Goal: Task Accomplishment & Management: Complete application form

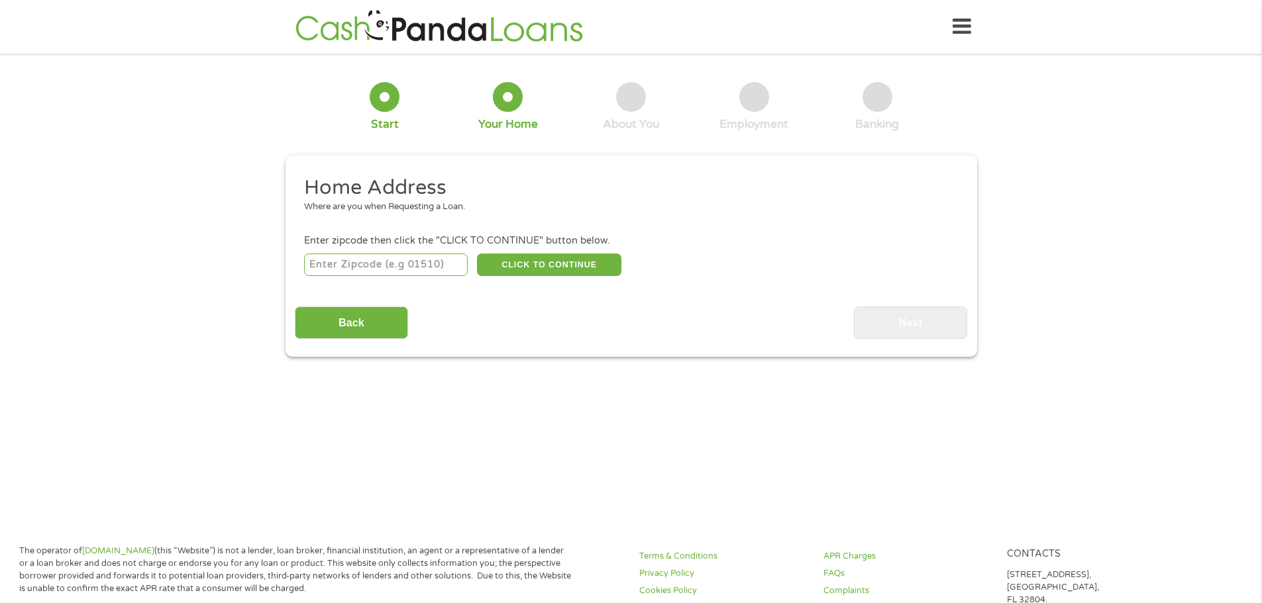
click at [419, 272] on input "number" at bounding box center [386, 265] width 164 height 23
type input "8"
type input "80112"
click at [540, 254] on button "CLICK TO CONTINUE" at bounding box center [549, 265] width 144 height 23
type input "80112"
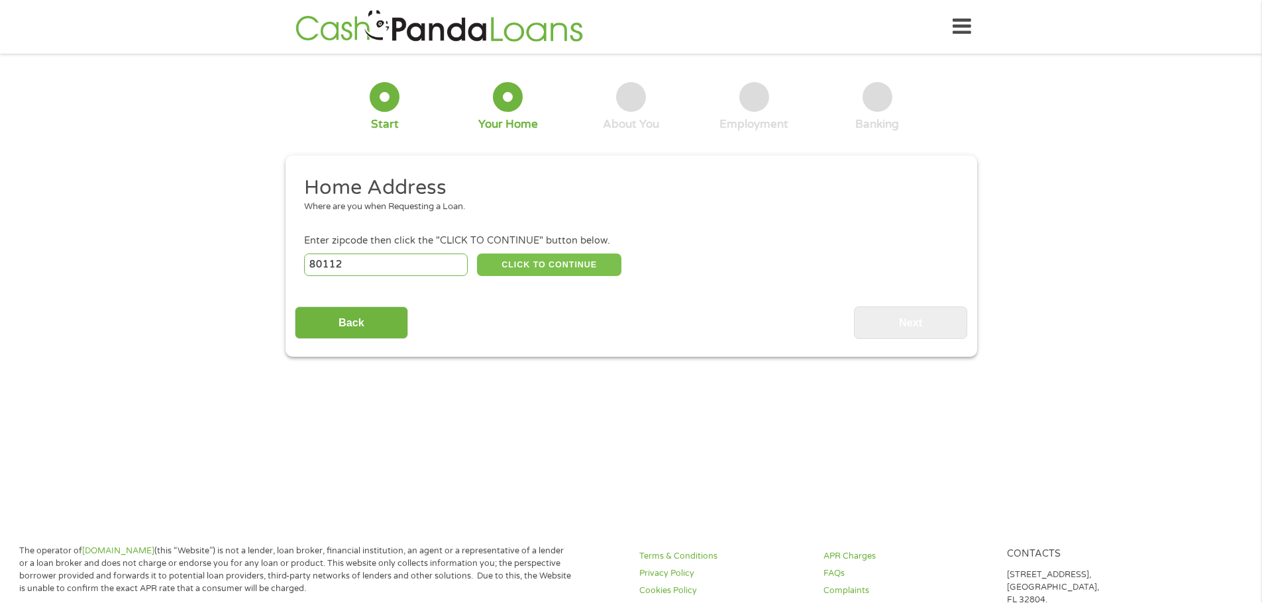
type input "[GEOGRAPHIC_DATA]"
select select "[US_STATE]"
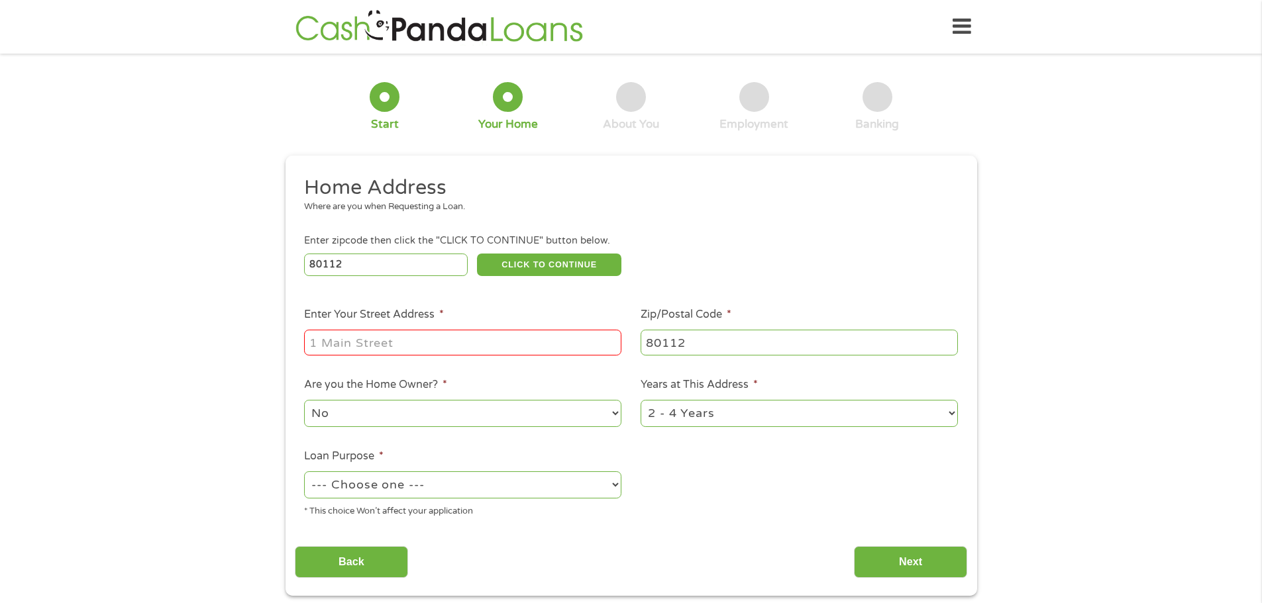
click at [471, 348] on input "Enter Your Street Address *" at bounding box center [462, 342] width 317 height 25
type input "[STREET_ADDRESS]"
click at [414, 421] on select "No Yes" at bounding box center [462, 413] width 317 height 27
select select "yes"
click at [304, 400] on select "No Yes" at bounding box center [462, 413] width 317 height 27
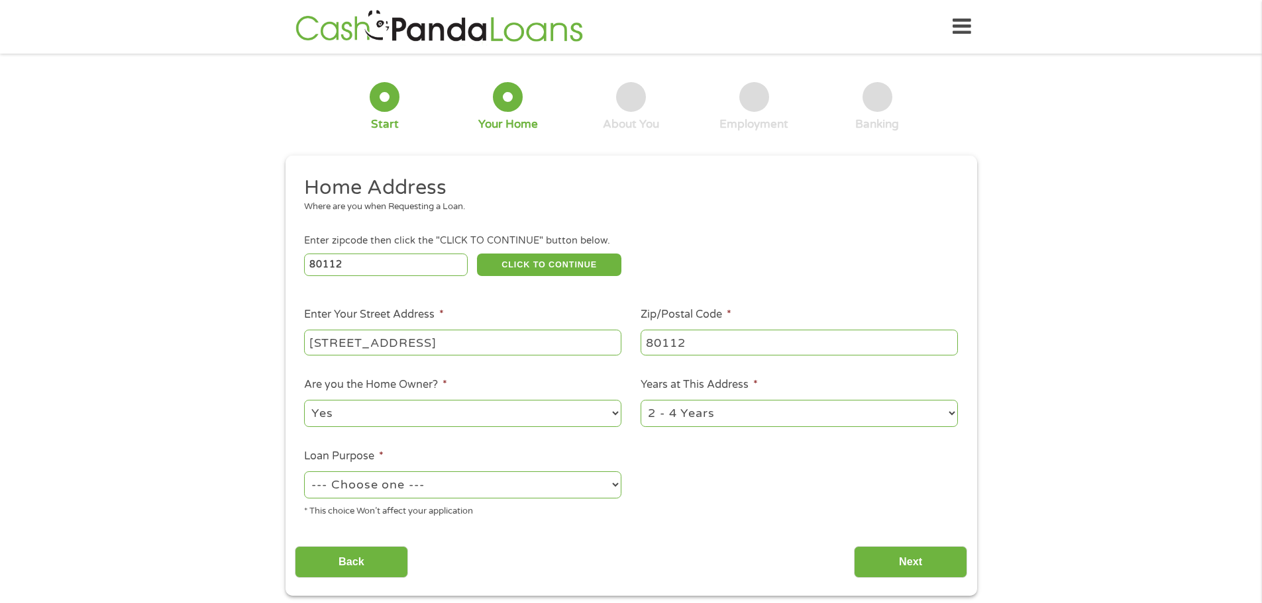
click at [696, 414] on select "1 Year or less 1 - 2 Years 2 - 4 Years Over 4 Years" at bounding box center [798, 413] width 317 height 27
select select "60months"
click at [640, 400] on select "1 Year or less 1 - 2 Years 2 - 4 Years Over 4 Years" at bounding box center [798, 413] width 317 height 27
click at [519, 484] on select "--- Choose one --- Pay Bills Debt Consolidation Home Improvement Major Purchase…" at bounding box center [462, 485] width 317 height 27
select select "debtconsolidation"
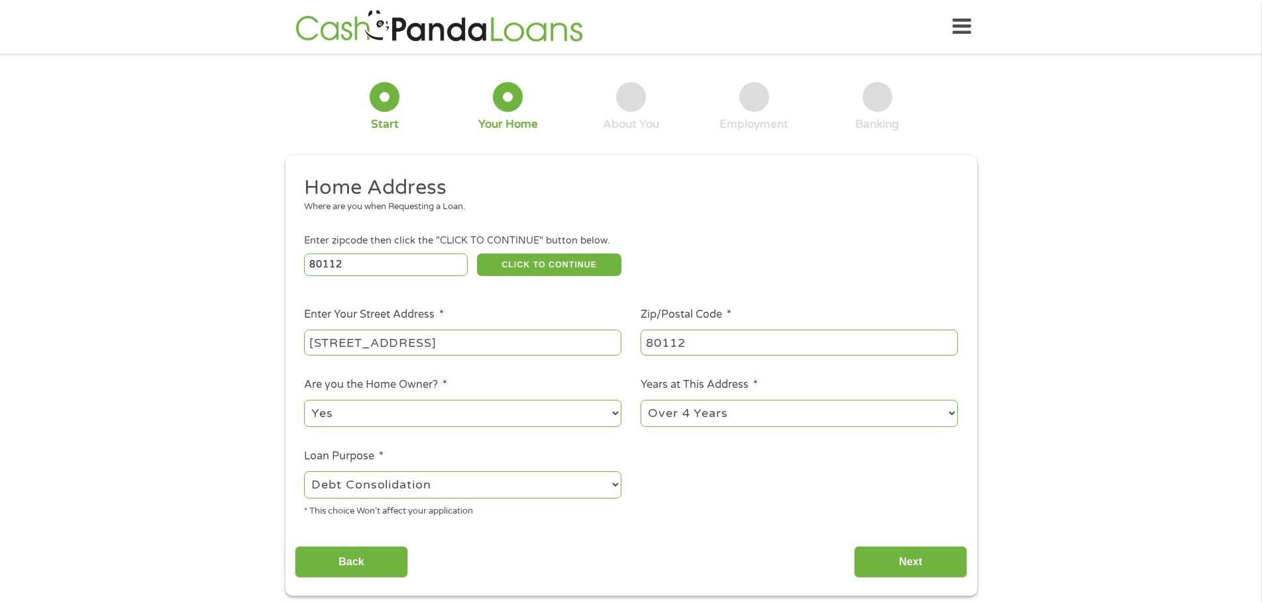
click at [304, 472] on select "--- Choose one --- Pay Bills Debt Consolidation Home Improvement Major Purchase…" at bounding box center [462, 485] width 317 height 27
click at [880, 559] on input "Next" at bounding box center [910, 562] width 113 height 32
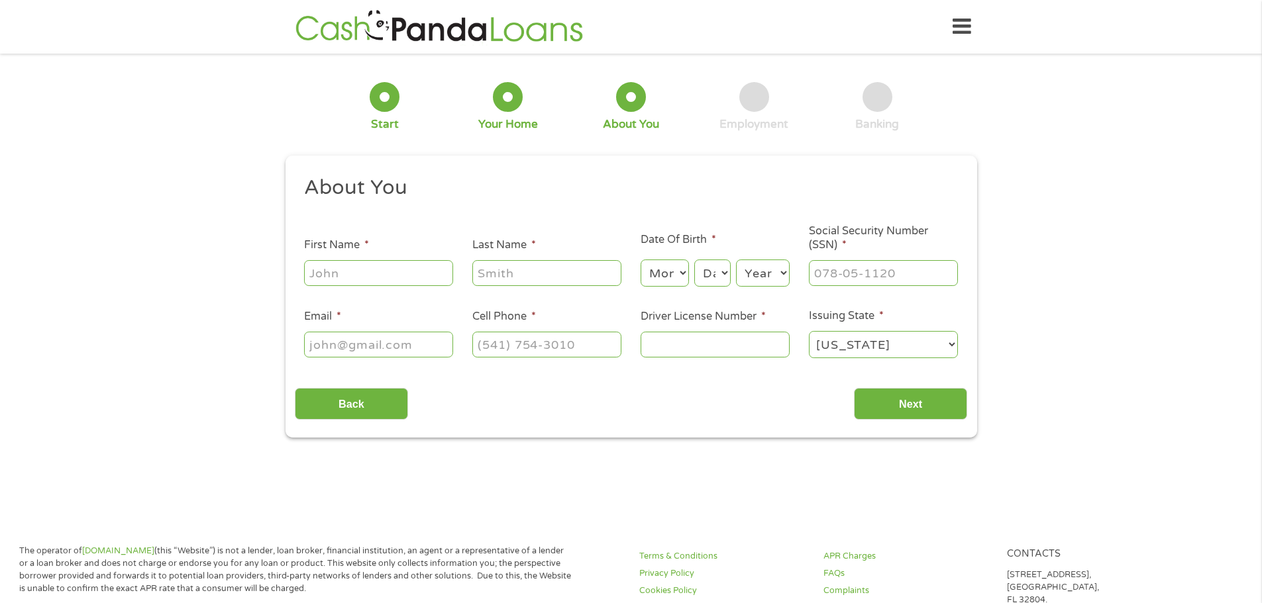
click at [378, 266] on input "First Name *" at bounding box center [378, 272] width 149 height 25
type input "[PERSON_NAME]"
click at [658, 270] on select "Month 1 2 3 4 5 6 7 8 9 10 11 12" at bounding box center [664, 273] width 48 height 27
select select "8"
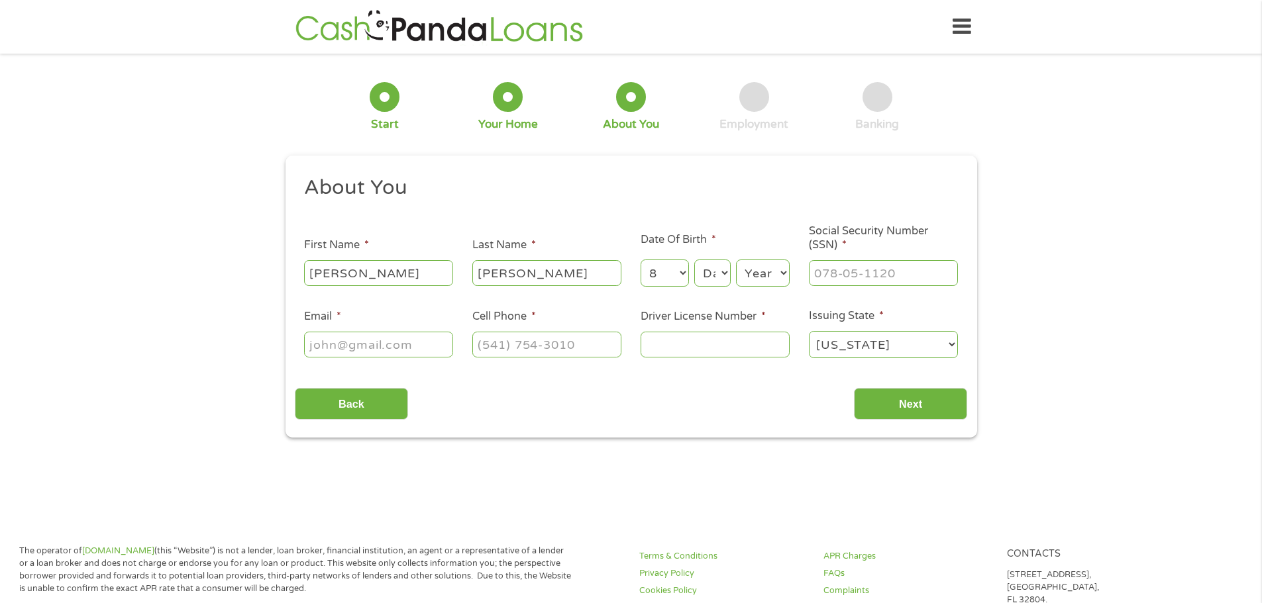
click at [640, 260] on select "Month 1 2 3 4 5 6 7 8 9 10 11 12" at bounding box center [664, 273] width 48 height 27
click at [715, 274] on select "Day 1 2 3 4 5 6 7 8 9 10 11 12 13 14 15 16 17 18 19 20 21 22 23 24 25 26 27 28 …" at bounding box center [712, 273] width 36 height 27
select select "4"
click at [694, 260] on select "Day 1 2 3 4 5 6 7 8 9 10 11 12 13 14 15 16 17 18 19 20 21 22 23 24 25 26 27 28 …" at bounding box center [712, 273] width 36 height 27
click at [772, 278] on select "Year [DATE] 2006 2005 2004 2003 2002 2001 2000 1999 1998 1997 1996 1995 1994 19…" at bounding box center [763, 273] width 54 height 27
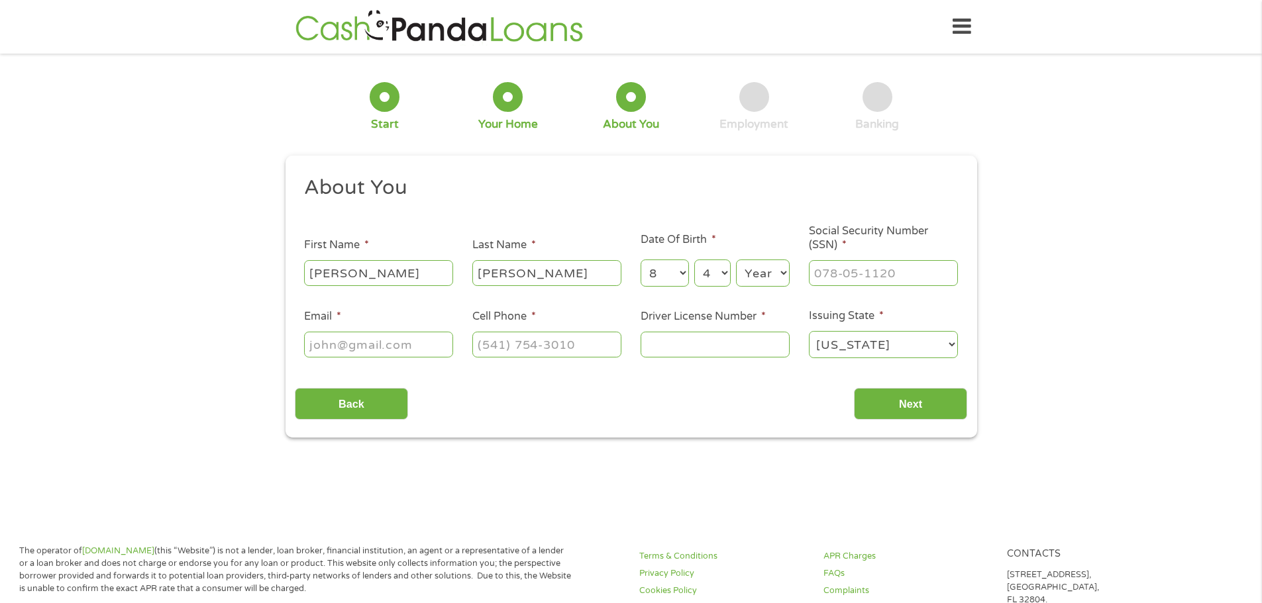
select select "1999"
click at [736, 260] on select "Year [DATE] 2006 2005 2004 2003 2002 2001 2000 1999 1998 1997 1996 1995 1994 19…" at bounding box center [763, 273] width 54 height 27
click at [860, 278] on input "___-__-____" at bounding box center [883, 272] width 149 height 25
type input "653-10-0496"
click at [414, 357] on input "Email *" at bounding box center [378, 344] width 149 height 25
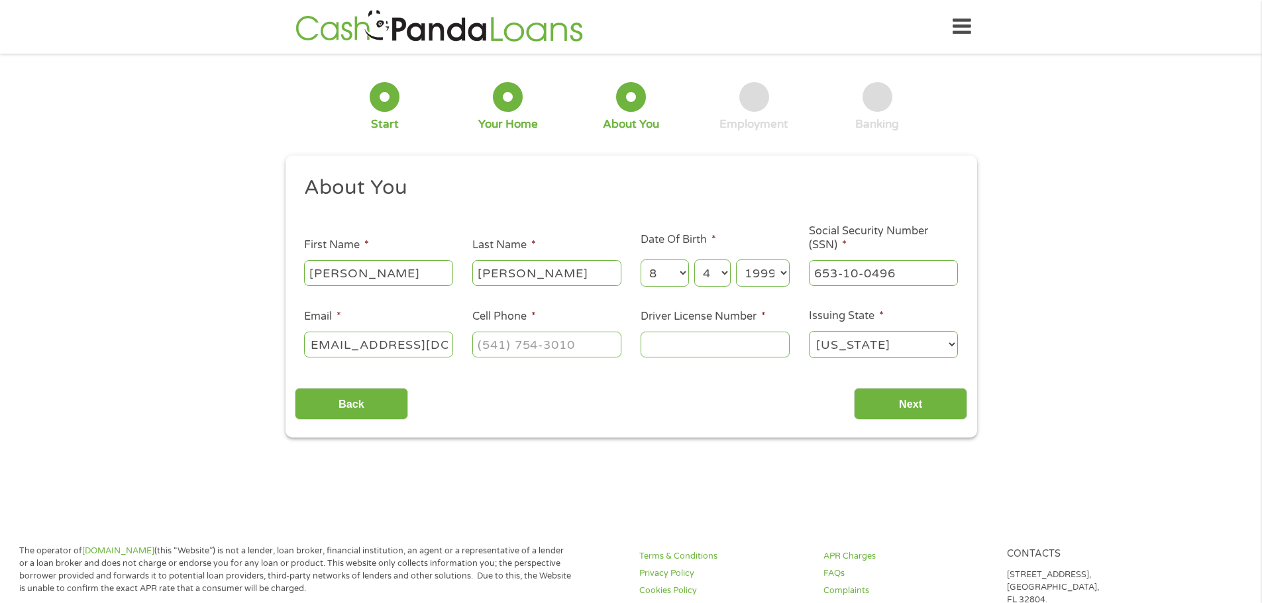
scroll to position [0, 17]
type input "[EMAIL_ADDRESS][DOMAIN_NAME]"
type input "[PHONE_NUMBER]"
type input "152160224"
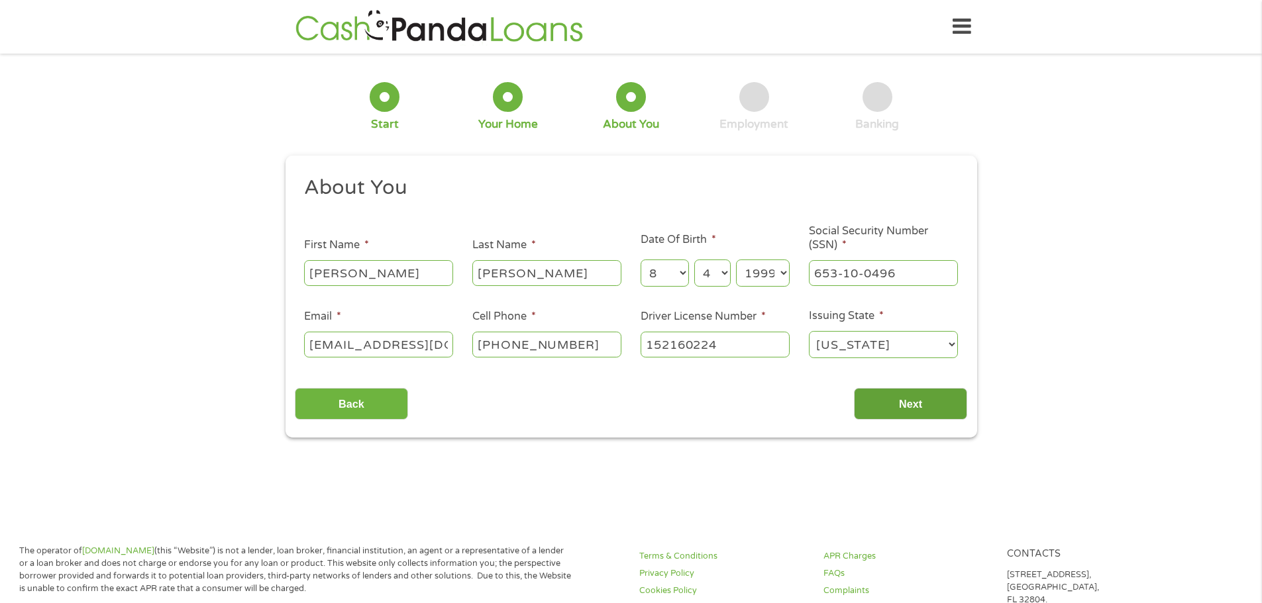
click at [880, 418] on input "Next" at bounding box center [910, 404] width 113 height 32
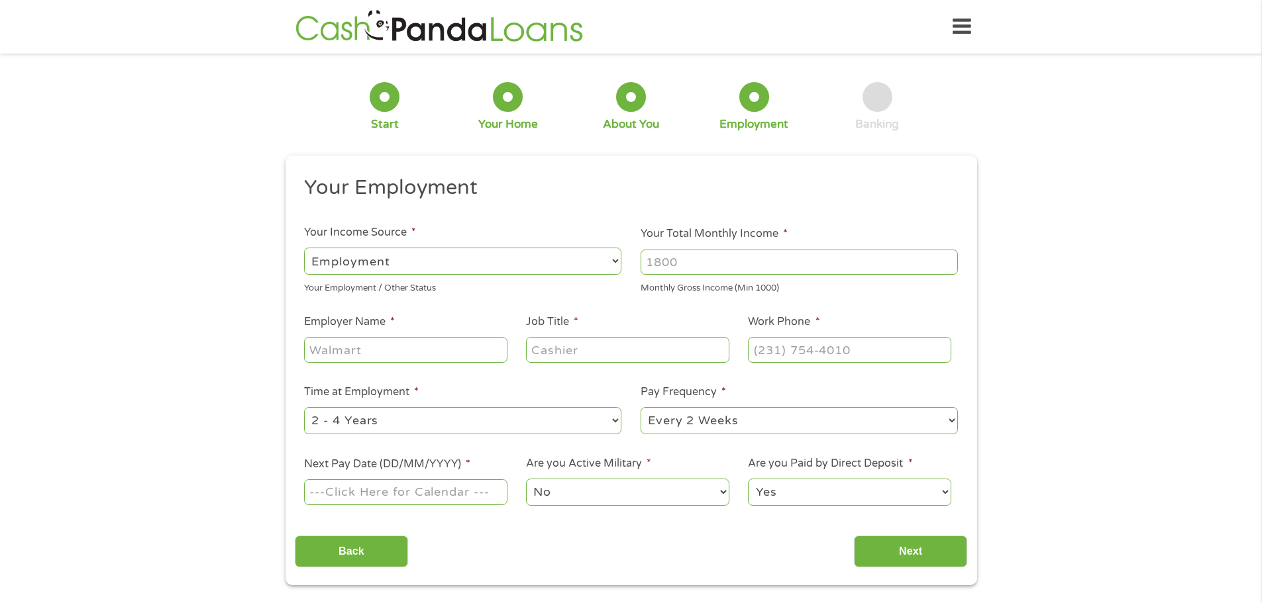
scroll to position [5, 5]
click at [707, 257] on input "Your Total Monthly Income *" at bounding box center [798, 262] width 317 height 25
type input "4800"
click at [433, 344] on input "Employer Name *" at bounding box center [405, 349] width 203 height 25
type input "[GEOGRAPHIC_DATA]"
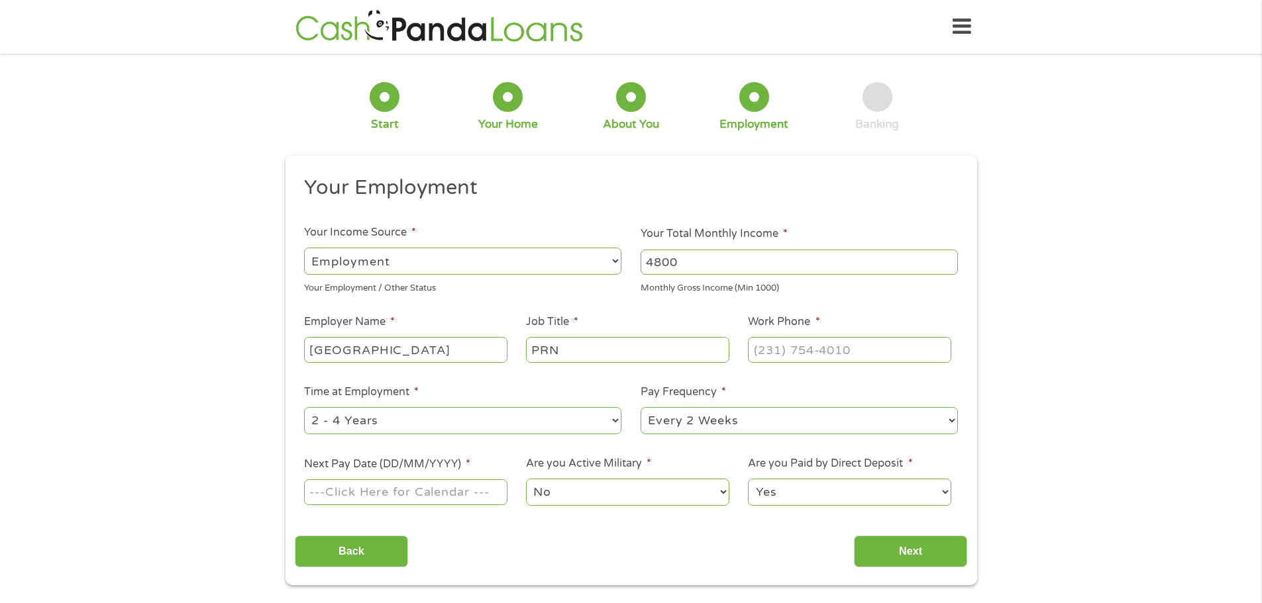
type input "PRN"
type input "[PHONE_NUMBER]"
click at [512, 380] on ul "Your Employment Your Income Source * --- Choose one --- Employment [DEMOGRAPHIC…" at bounding box center [631, 346] width 672 height 343
click at [487, 430] on select "--- Choose one --- 1 Year or less 1 - 2 Years 2 - 4 Years Over 4 Years" at bounding box center [462, 420] width 317 height 27
select select "60months"
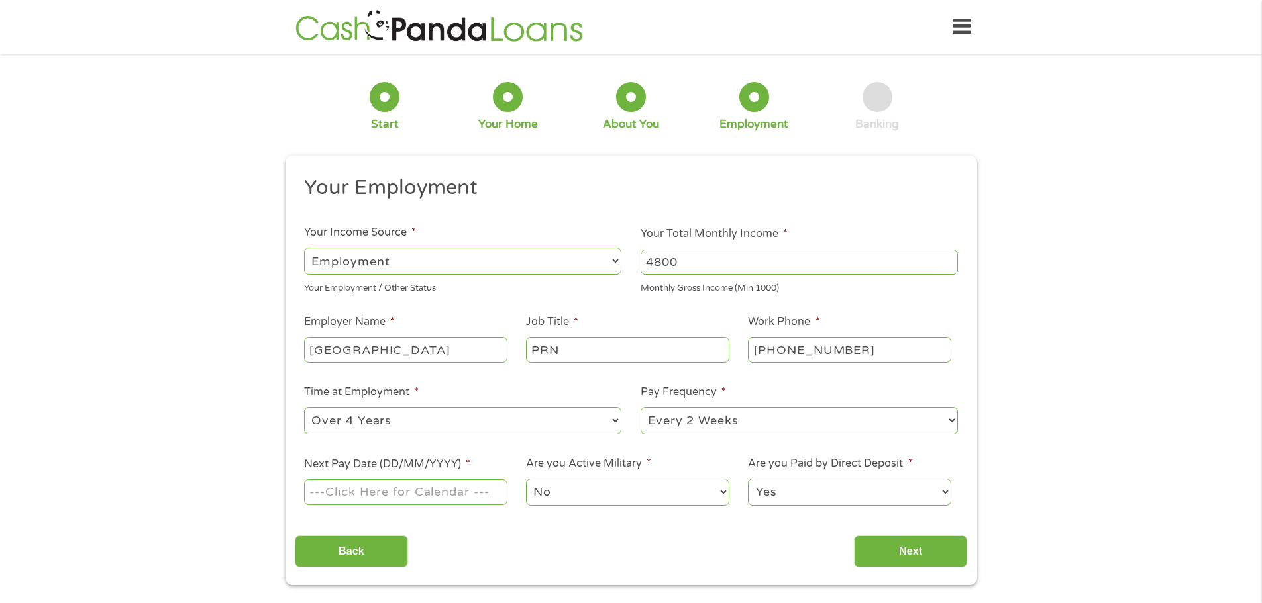
click at [304, 407] on select "--- Choose one --- 1 Year or less 1 - 2 Years 2 - 4 Years Over 4 Years" at bounding box center [462, 420] width 317 height 27
click at [721, 419] on select "--- Choose one --- Every 2 Weeks Every Week Monthly Semi-Monthly" at bounding box center [798, 420] width 317 height 27
click at [446, 495] on input "Next Pay Date (DD/MM/YYYY) *" at bounding box center [405, 492] width 203 height 25
type input "[DATE]"
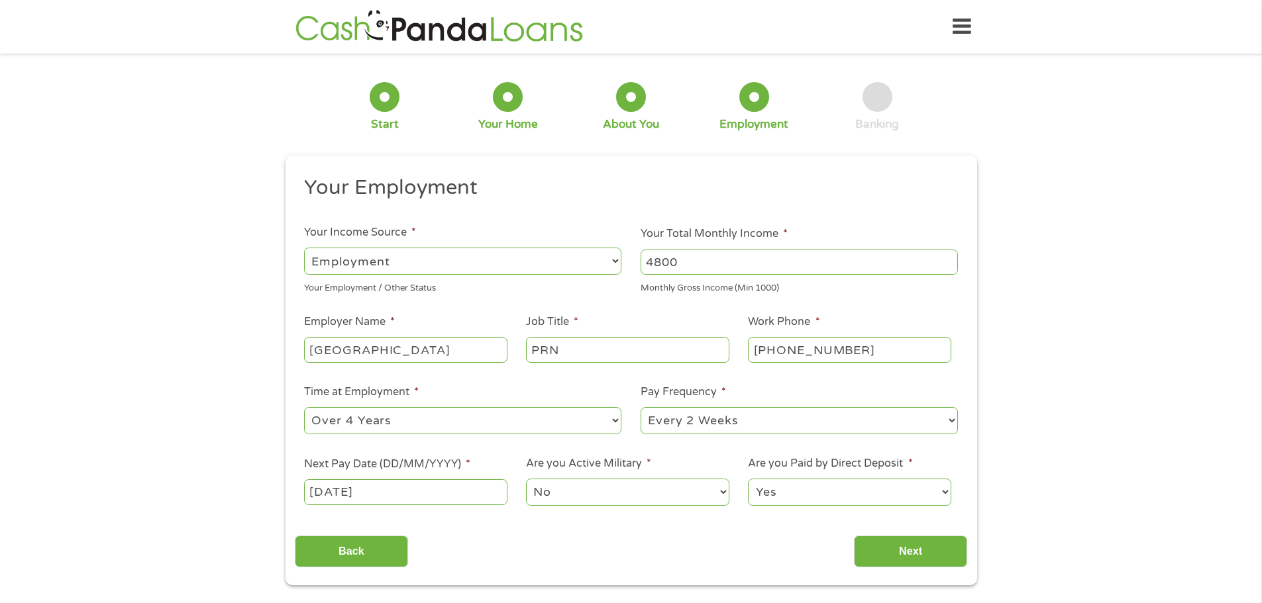
click at [553, 494] on select "No Yes" at bounding box center [627, 492] width 203 height 27
drag, startPoint x: 560, startPoint y: 496, endPoint x: 596, endPoint y: 490, distance: 36.3
click at [563, 495] on select "No Yes" at bounding box center [627, 492] width 203 height 27
click at [840, 487] on select "Yes No" at bounding box center [849, 492] width 203 height 27
drag, startPoint x: 840, startPoint y: 487, endPoint x: 843, endPoint y: 493, distance: 7.4
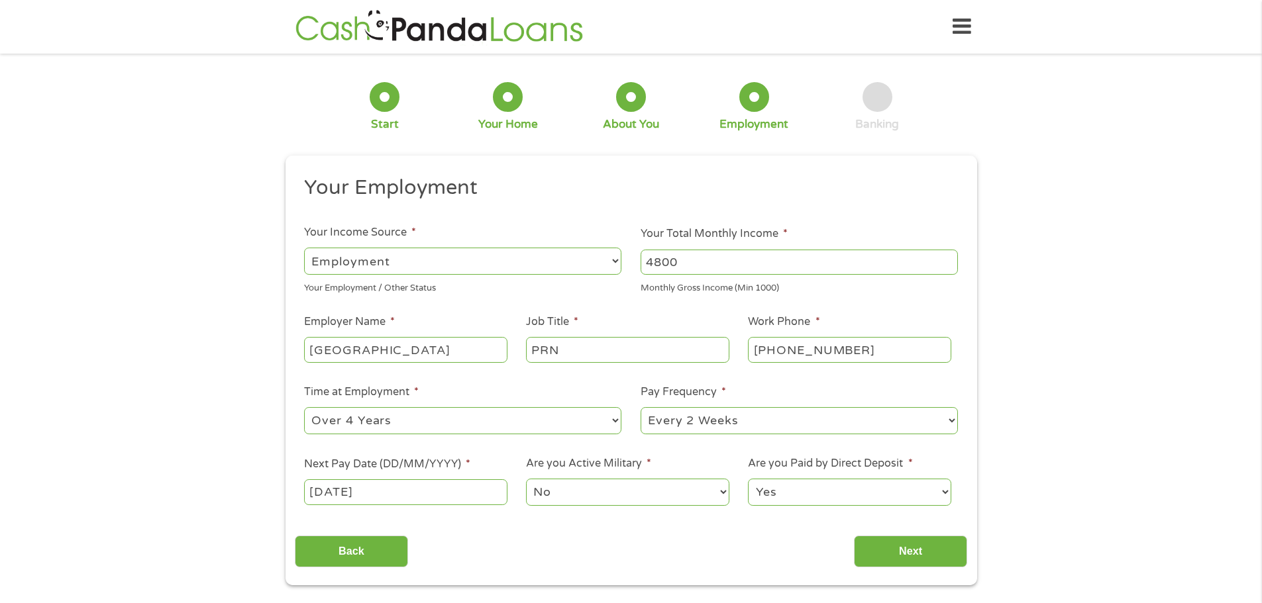
click at [840, 487] on select "Yes No" at bounding box center [849, 492] width 203 height 27
click at [895, 536] on input "Next" at bounding box center [910, 552] width 113 height 32
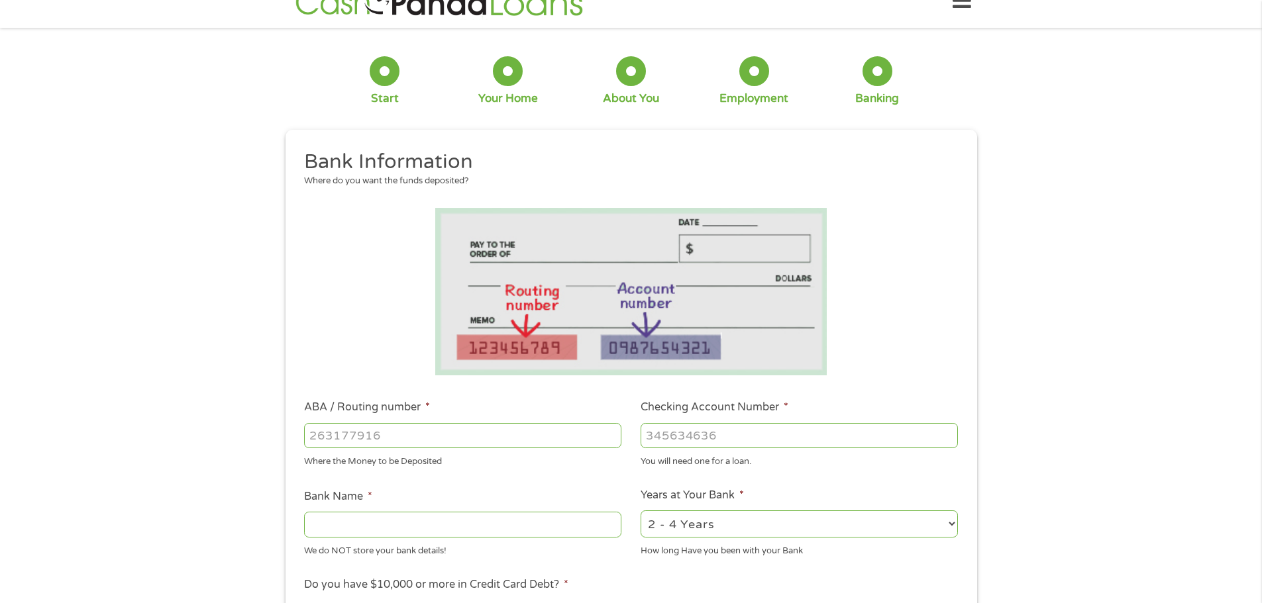
scroll to position [44, 0]
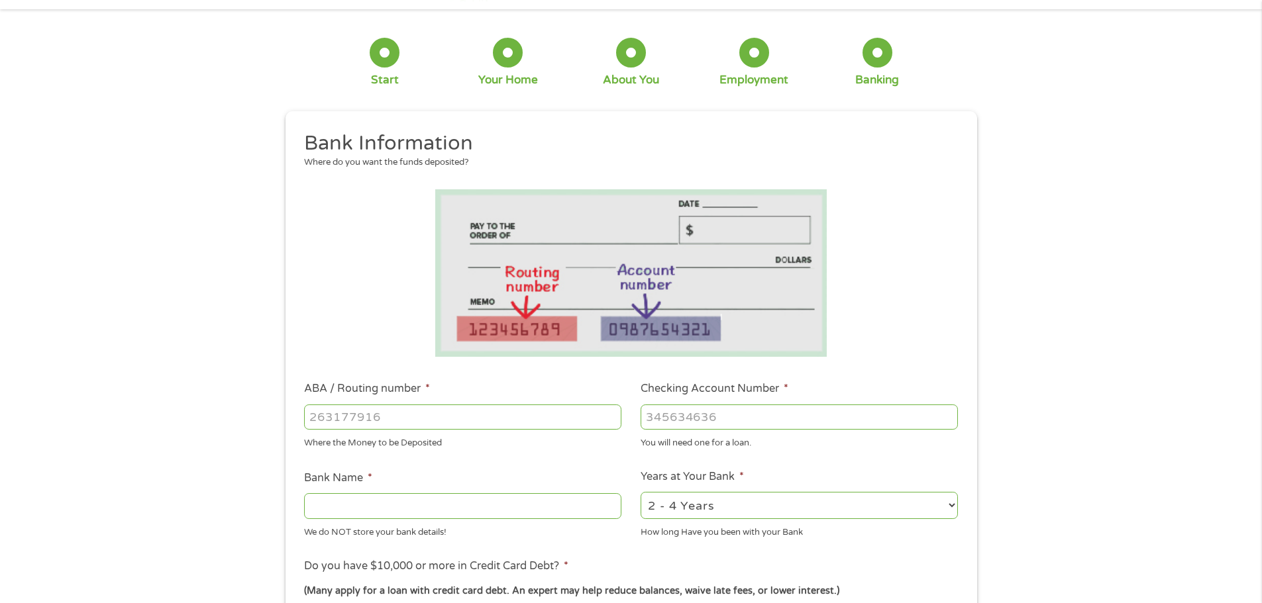
click at [519, 417] on input "ABA / Routing number *" at bounding box center [462, 417] width 317 height 25
type input "302075830"
type input "PUBLIC SERVICE EMPLOYEES CR UNION"
type input "0101075465"
click at [715, 513] on select "2 - 4 Years 6 - 12 Months 1 - 2 Years Over 4 Years" at bounding box center [798, 505] width 317 height 27
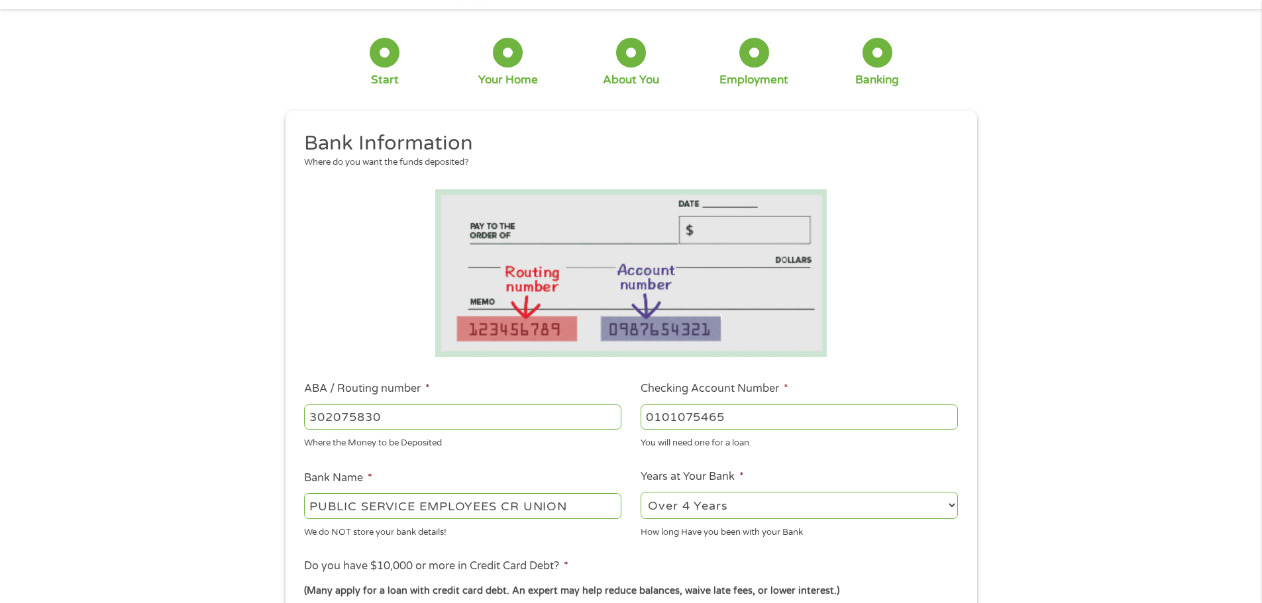
click at [640, 492] on select "2 - 4 Years 6 - 12 Months 1 - 2 Years Over 4 Years" at bounding box center [798, 505] width 317 height 27
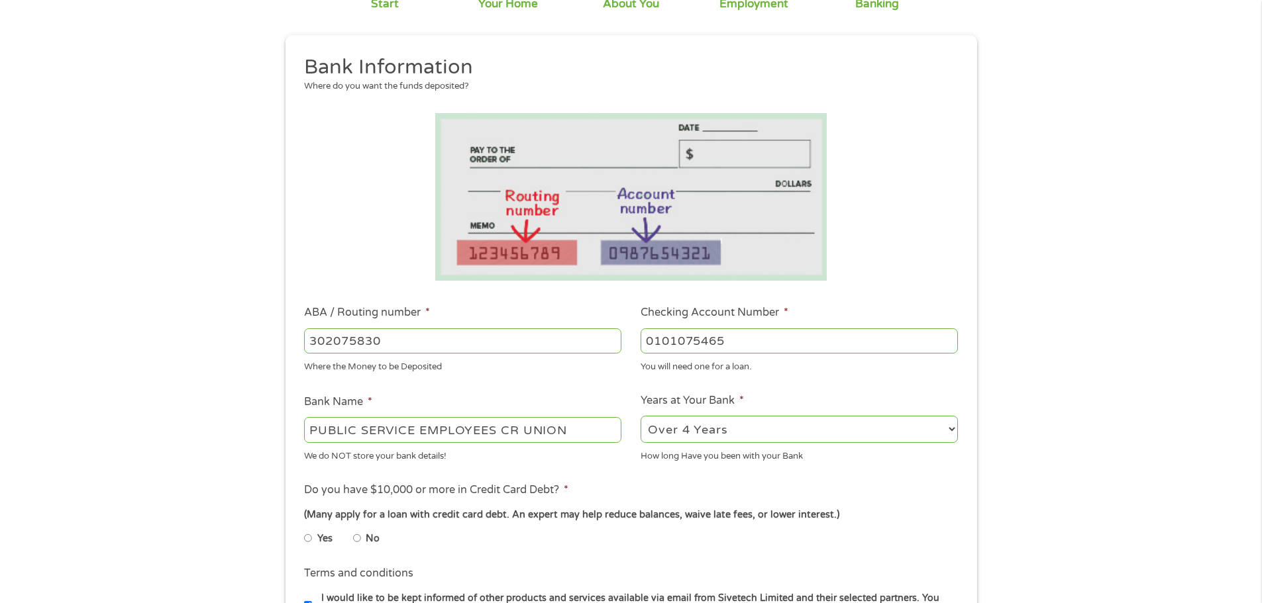
scroll to position [154, 0]
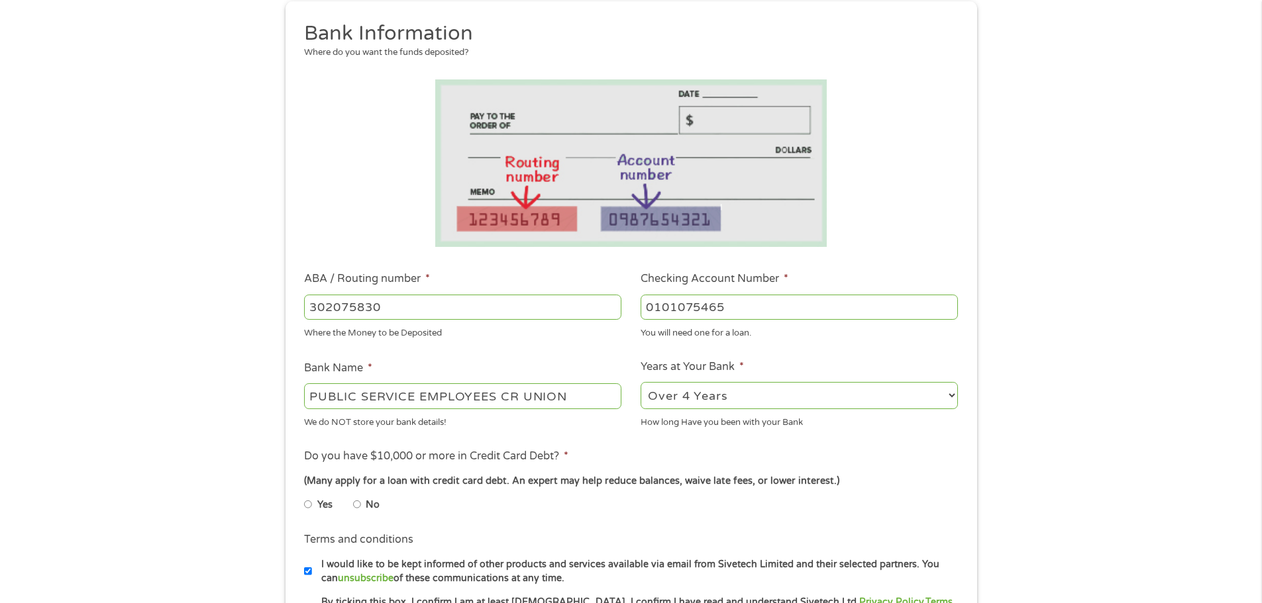
click at [706, 410] on div "2 - 4 Years 6 - 12 Months 1 - 2 Years Over 4 Years" at bounding box center [798, 396] width 317 height 32
click at [701, 401] on select "2 - 4 Years 6 - 12 Months 1 - 2 Years Over 4 Years" at bounding box center [798, 395] width 317 height 27
select select "48months"
click at [640, 382] on select "2 - 4 Years 6 - 12 Months 1 - 2 Years Over 4 Years" at bounding box center [798, 395] width 317 height 27
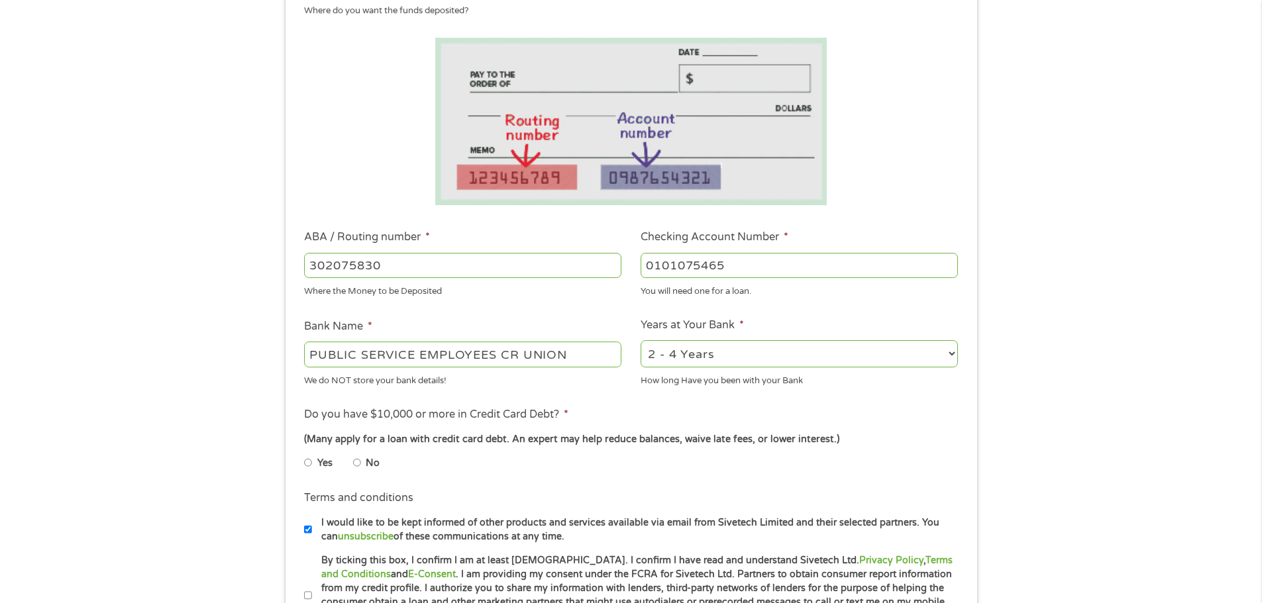
scroll to position [199, 0]
click at [358, 462] on input "No" at bounding box center [357, 460] width 8 height 21
radio input "true"
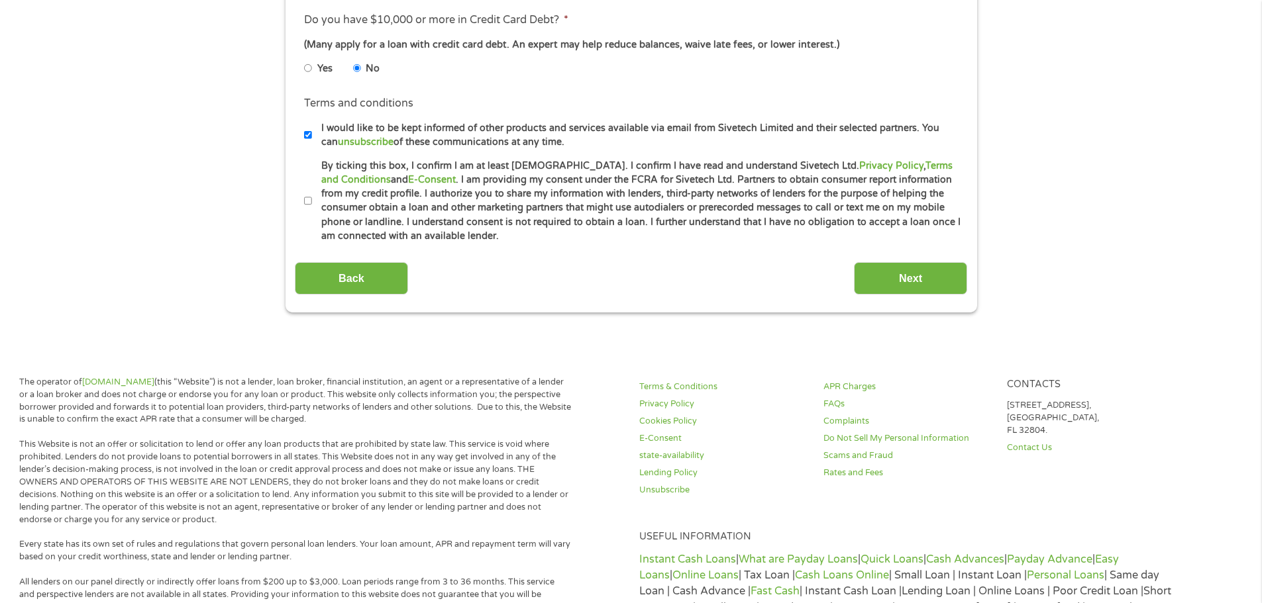
scroll to position [596, 0]
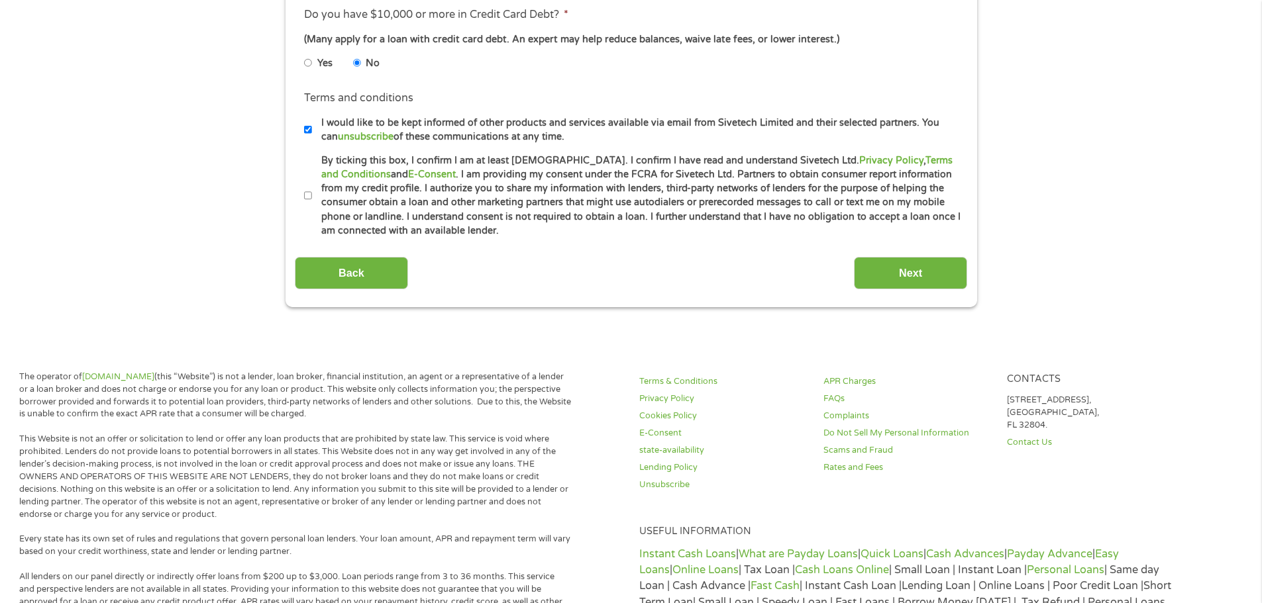
click at [307, 197] on input "By ticking this box, I confirm I am at least [DEMOGRAPHIC_DATA]. I confirm I ha…" at bounding box center [308, 195] width 8 height 21
checkbox input "true"
click at [305, 130] on input "I would like to be kept informed of other products and services available via e…" at bounding box center [308, 129] width 8 height 21
checkbox input "false"
click at [877, 276] on input "Next" at bounding box center [910, 273] width 113 height 32
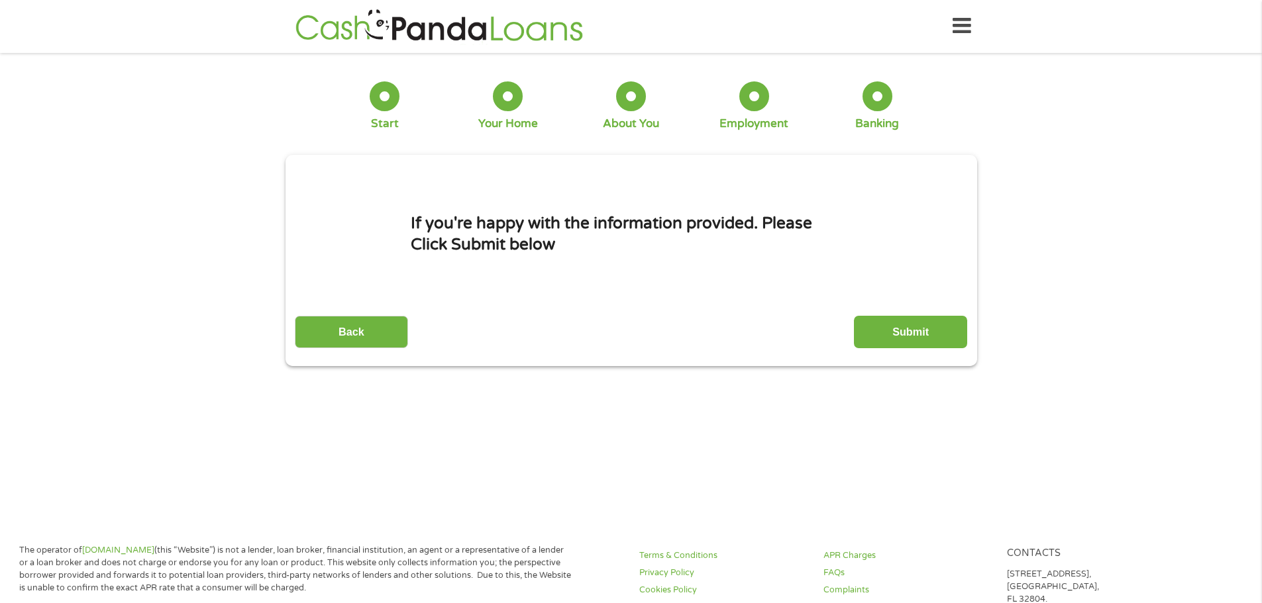
scroll to position [0, 0]
click at [889, 329] on input "Submit" at bounding box center [910, 333] width 113 height 32
